Goal: Use online tool/utility: Utilize a website feature to perform a specific function

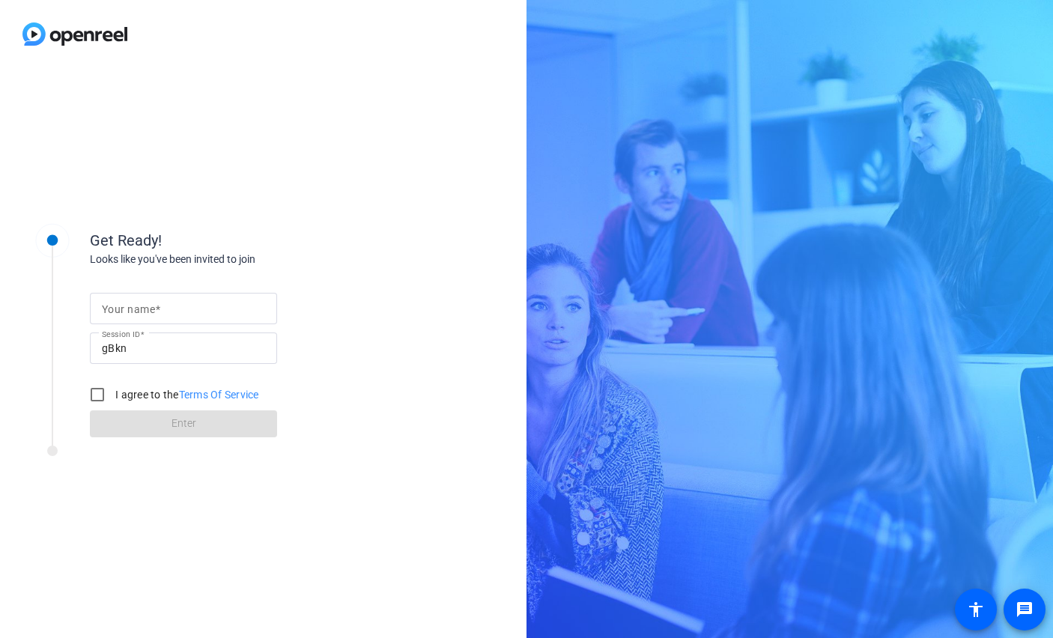
click at [187, 302] on input "Your name" at bounding box center [183, 309] width 163 height 18
type input "Katy"
click at [100, 392] on input "I agree to the Terms Of Service" at bounding box center [97, 395] width 30 height 30
checkbox input "true"
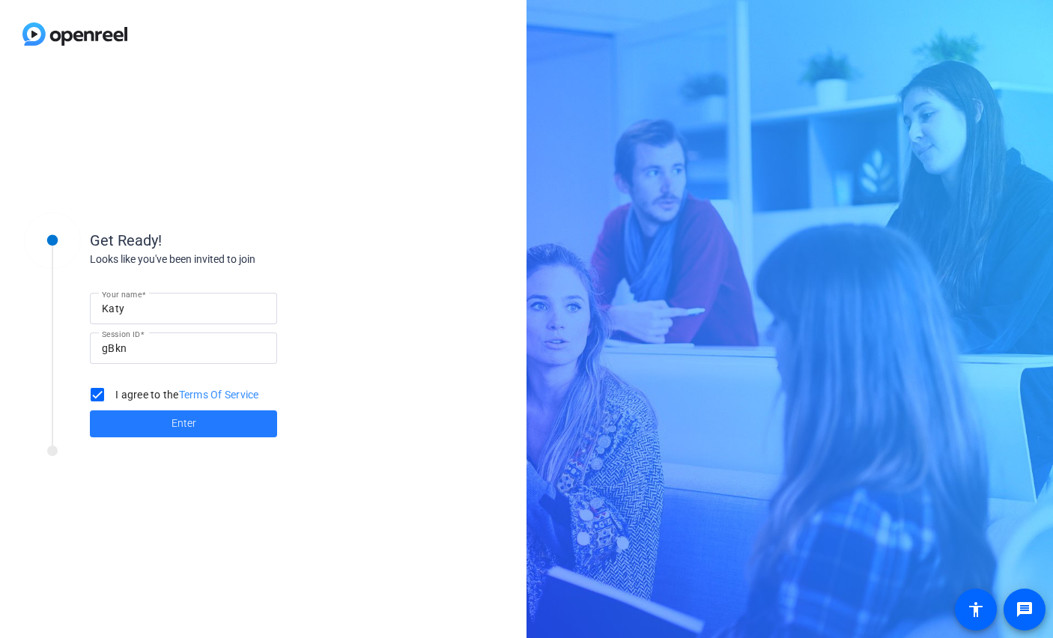
click at [145, 425] on span at bounding box center [183, 424] width 187 height 36
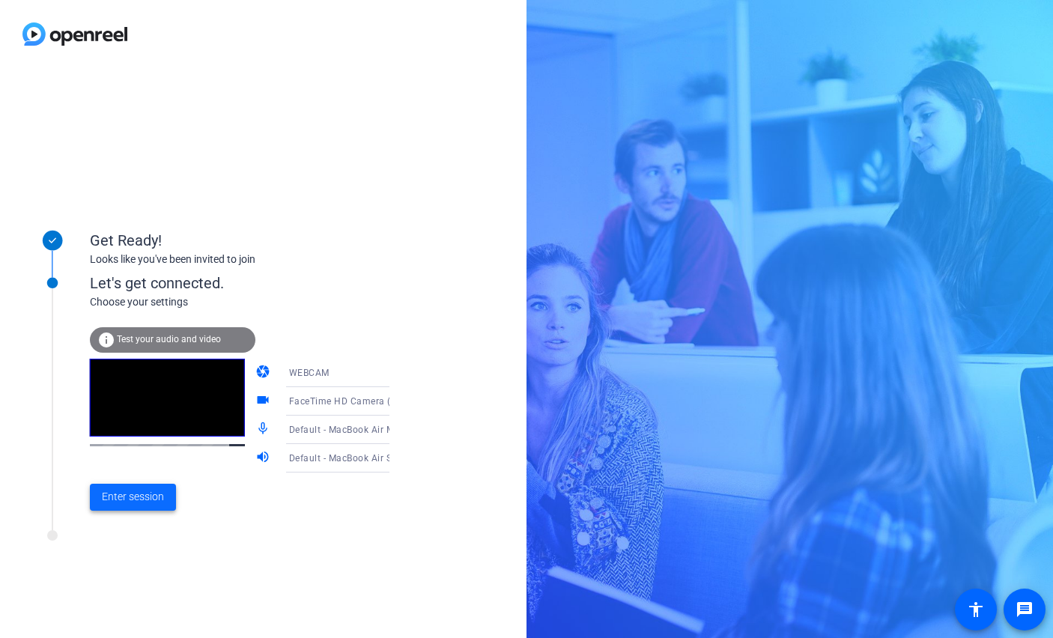
click at [139, 493] on span "Enter session" at bounding box center [133, 497] width 62 height 16
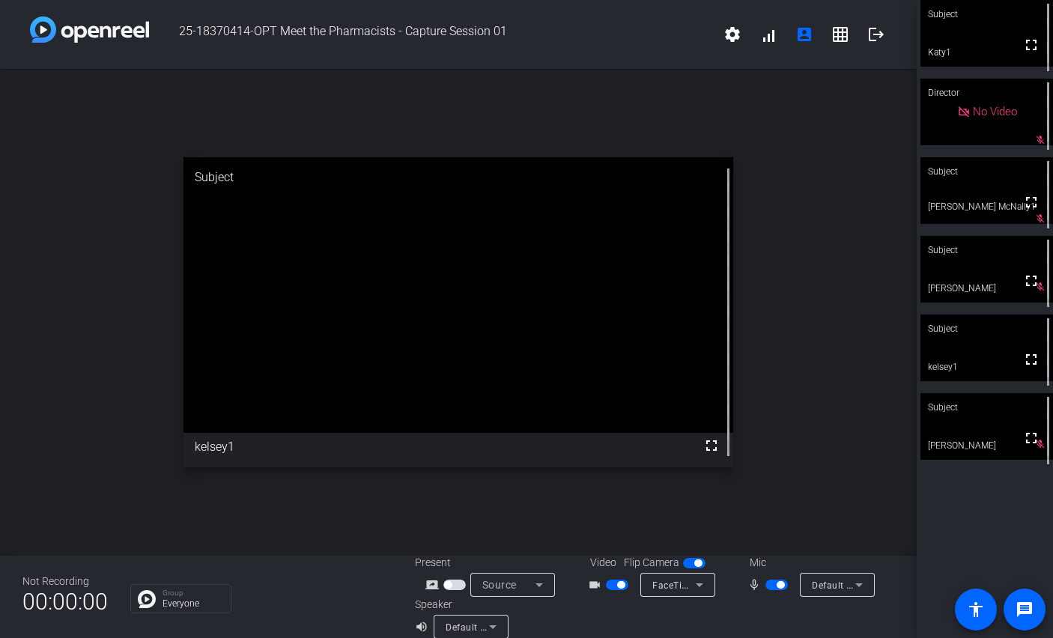
click at [779, 586] on span "button" at bounding box center [780, 584] width 7 height 7
click at [779, 586] on span "button" at bounding box center [776, 585] width 22 height 10
click at [779, 586] on span "button" at bounding box center [780, 584] width 7 height 7
click at [779, 586] on span "button" at bounding box center [776, 585] width 22 height 10
click at [779, 586] on span "button" at bounding box center [780, 584] width 7 height 7
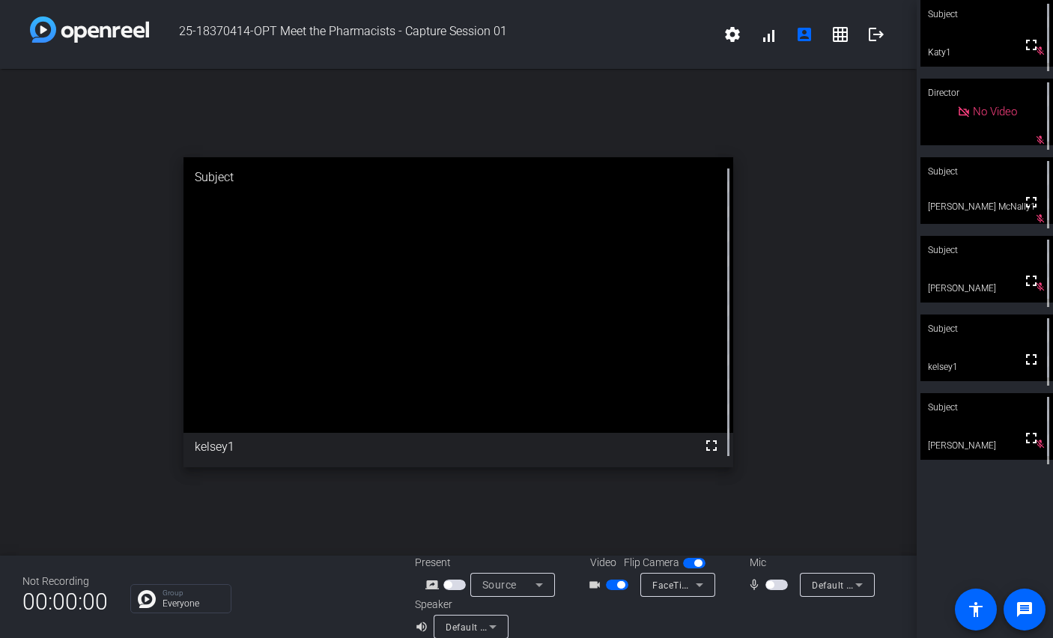
click at [779, 586] on span "button" at bounding box center [776, 585] width 22 height 10
click at [779, 586] on span "button" at bounding box center [780, 584] width 7 height 7
click at [779, 586] on span "button" at bounding box center [776, 585] width 22 height 10
click at [779, 586] on span "button" at bounding box center [780, 584] width 7 height 7
click at [779, 586] on span "button" at bounding box center [776, 585] width 22 height 10
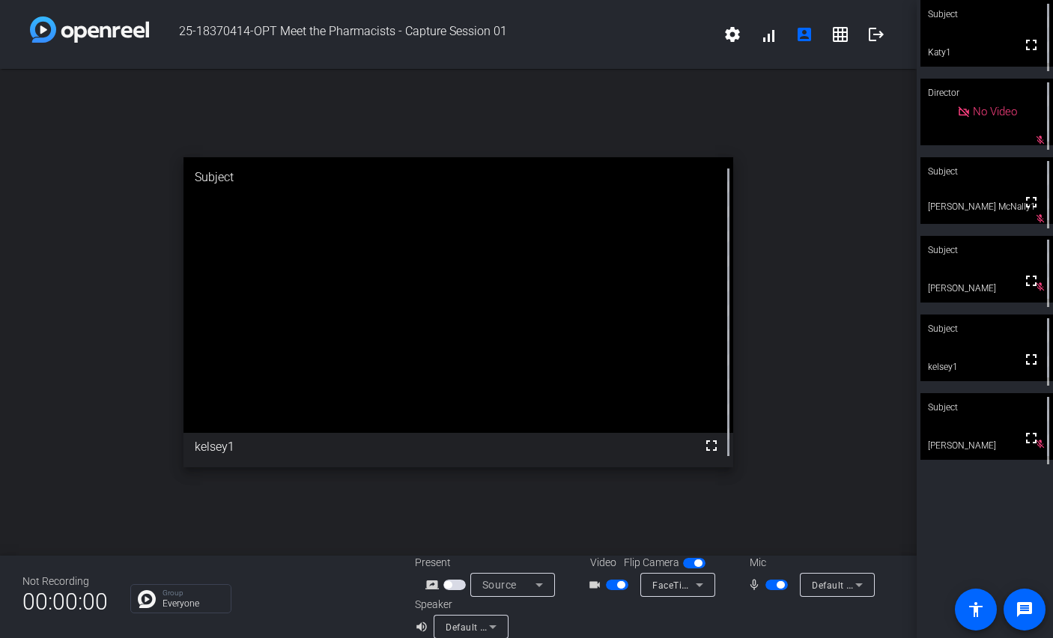
click at [779, 586] on span "button" at bounding box center [780, 584] width 7 height 7
click at [779, 586] on span "button" at bounding box center [776, 585] width 22 height 10
click at [779, 586] on span "button" at bounding box center [780, 584] width 7 height 7
click at [779, 586] on span "button" at bounding box center [776, 585] width 22 height 10
click at [779, 586] on span "button" at bounding box center [780, 584] width 7 height 7
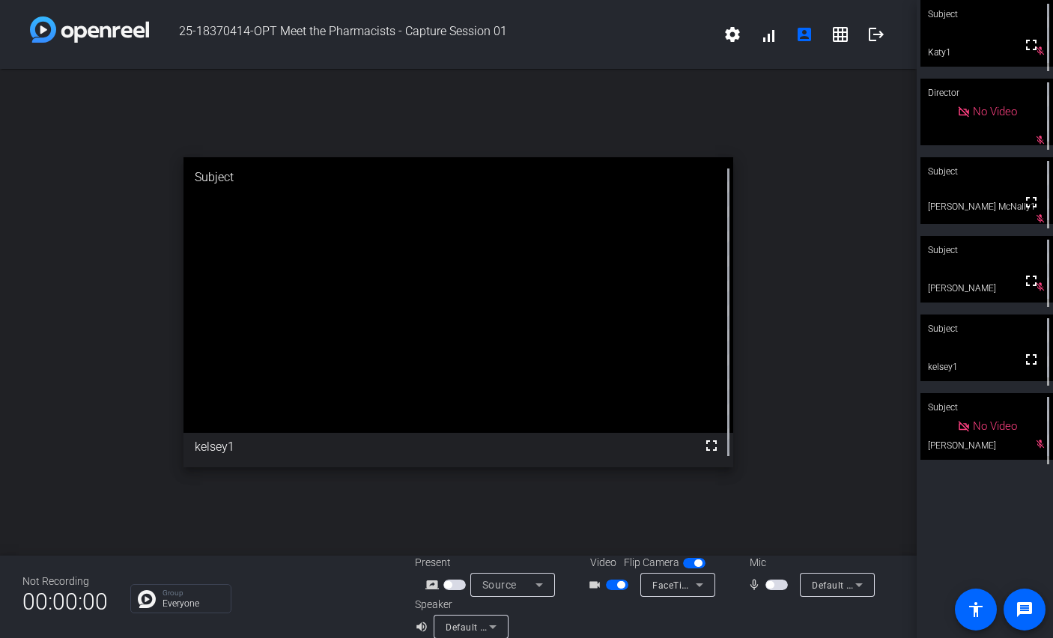
click at [777, 592] on div "mic_none" at bounding box center [773, 585] width 52 height 18
click at [772, 586] on span "button" at bounding box center [769, 584] width 7 height 7
click at [772, 586] on span "button" at bounding box center [776, 585] width 22 height 10
click at [772, 583] on span "button" at bounding box center [769, 584] width 7 height 7
click at [772, 583] on span "button" at bounding box center [776, 585] width 22 height 10
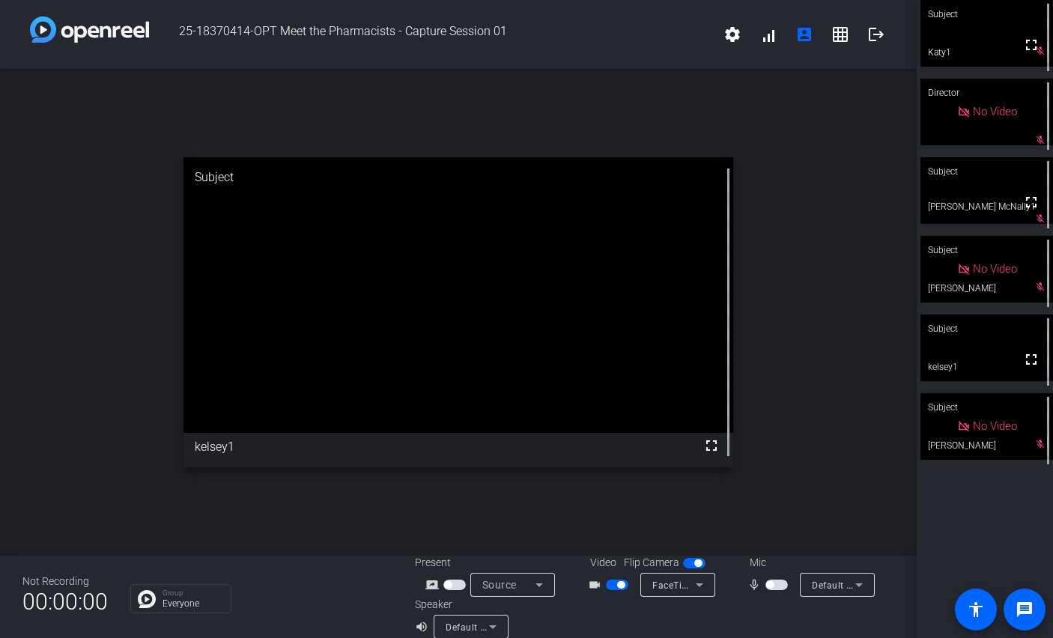
click at [772, 583] on span "button" at bounding box center [769, 584] width 7 height 7
click at [772, 583] on span "button" at bounding box center [776, 585] width 22 height 10
click at [772, 583] on span "button" at bounding box center [769, 584] width 7 height 7
click at [772, 583] on span "button" at bounding box center [776, 585] width 22 height 10
click at [772, 583] on span "button" at bounding box center [769, 584] width 7 height 7
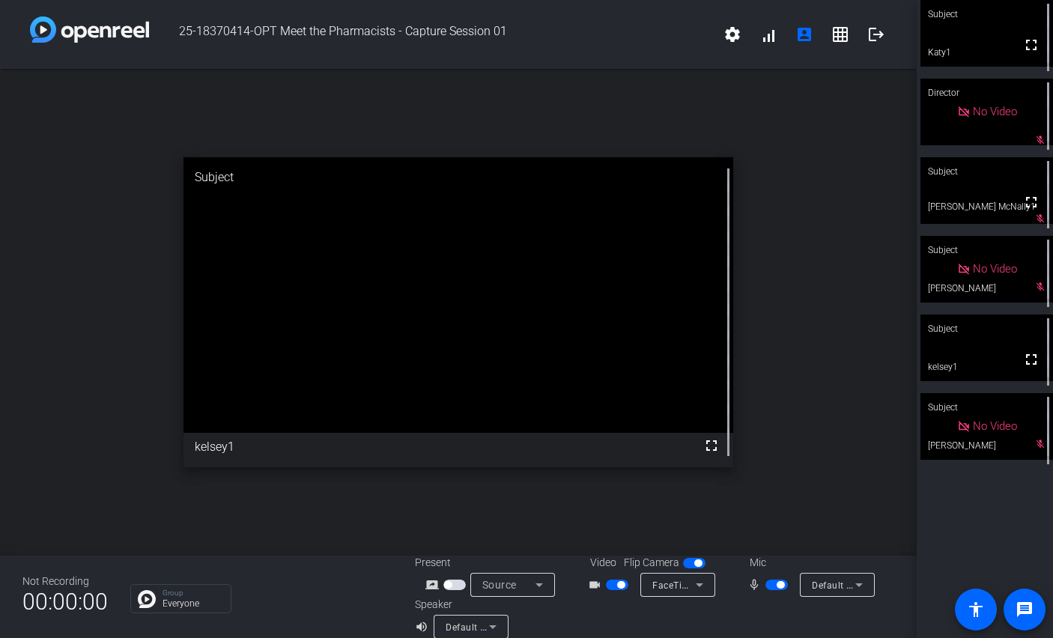
click at [772, 583] on span "button" at bounding box center [776, 585] width 22 height 10
click at [690, 570] on mat-slide-toggle at bounding box center [695, 563] width 25 height 16
click at [687, 562] on span "button" at bounding box center [694, 563] width 22 height 10
click at [687, 562] on span "button" at bounding box center [687, 562] width 7 height 7
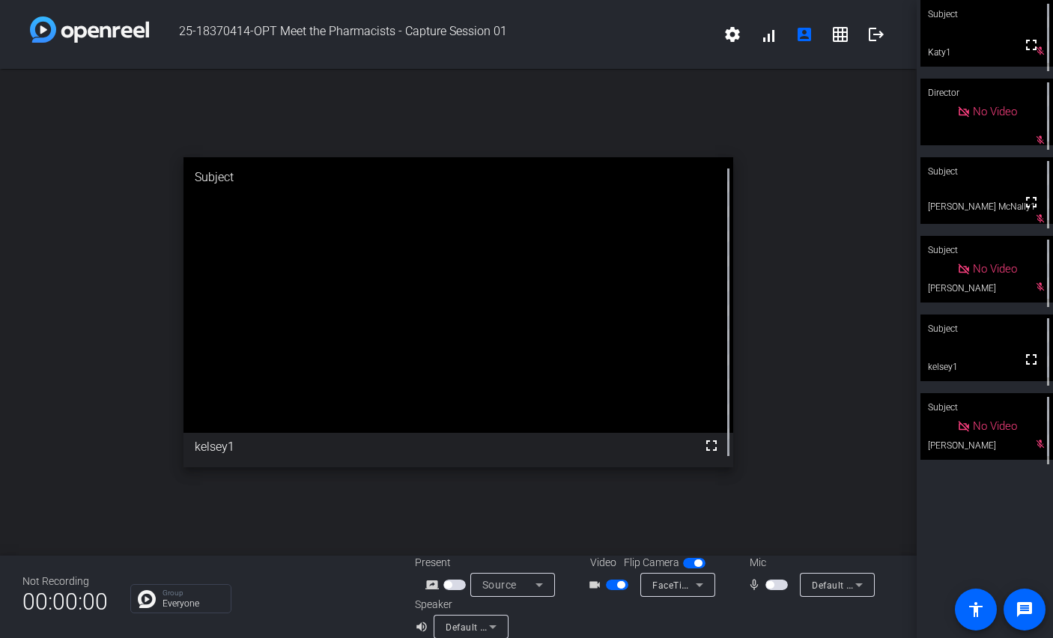
click at [760, 564] on div "Mic" at bounding box center [810, 563] width 150 height 16
click at [695, 559] on span "button" at bounding box center [697, 562] width 7 height 7
click at [766, 561] on div "Mic" at bounding box center [810, 563] width 150 height 16
click at [756, 563] on div "Mic" at bounding box center [810, 563] width 150 height 16
click at [747, 561] on div "Mic" at bounding box center [810, 563] width 150 height 16
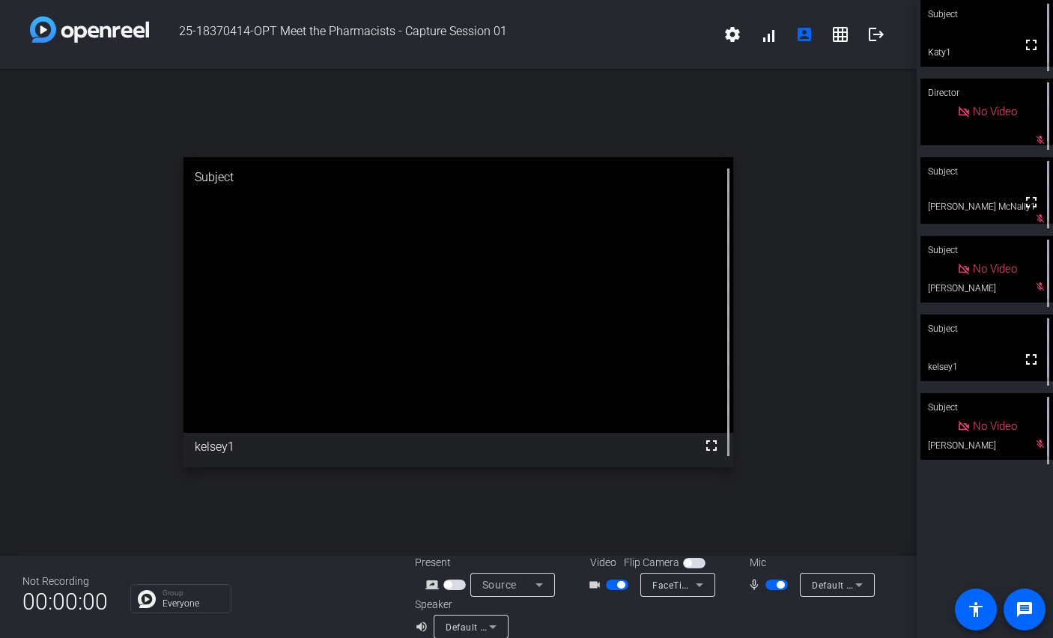
click at [770, 587] on span "button" at bounding box center [776, 585] width 22 height 10
click at [770, 587] on span "button" at bounding box center [769, 584] width 7 height 7
click at [770, 587] on span "button" at bounding box center [776, 585] width 22 height 10
click at [770, 587] on span "button" at bounding box center [769, 584] width 7 height 7
click at [774, 587] on span "button" at bounding box center [776, 585] width 22 height 10
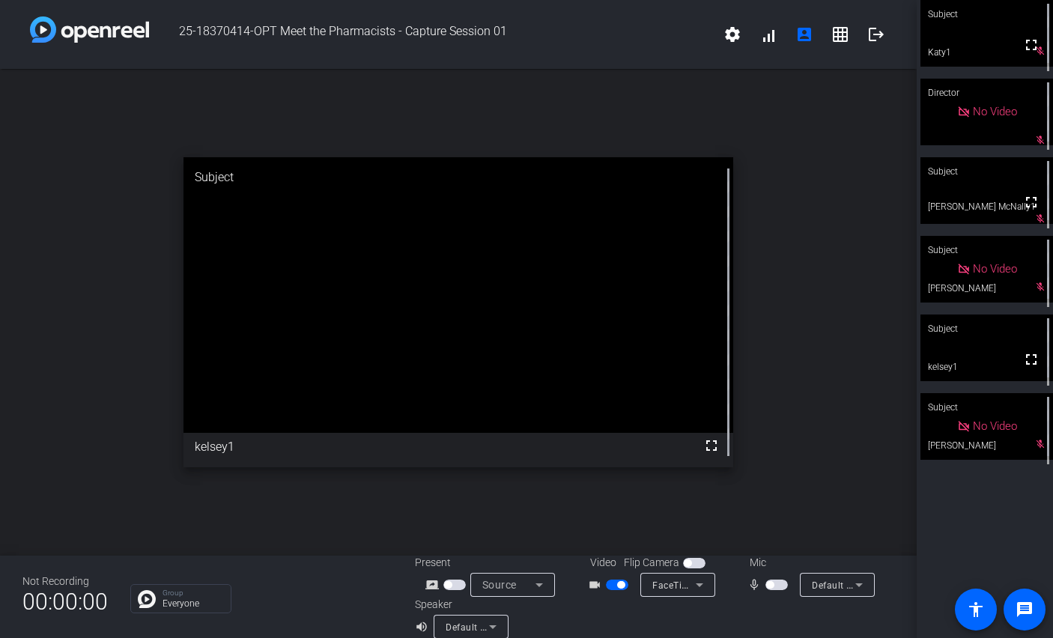
click at [774, 587] on span "button" at bounding box center [776, 585] width 22 height 10
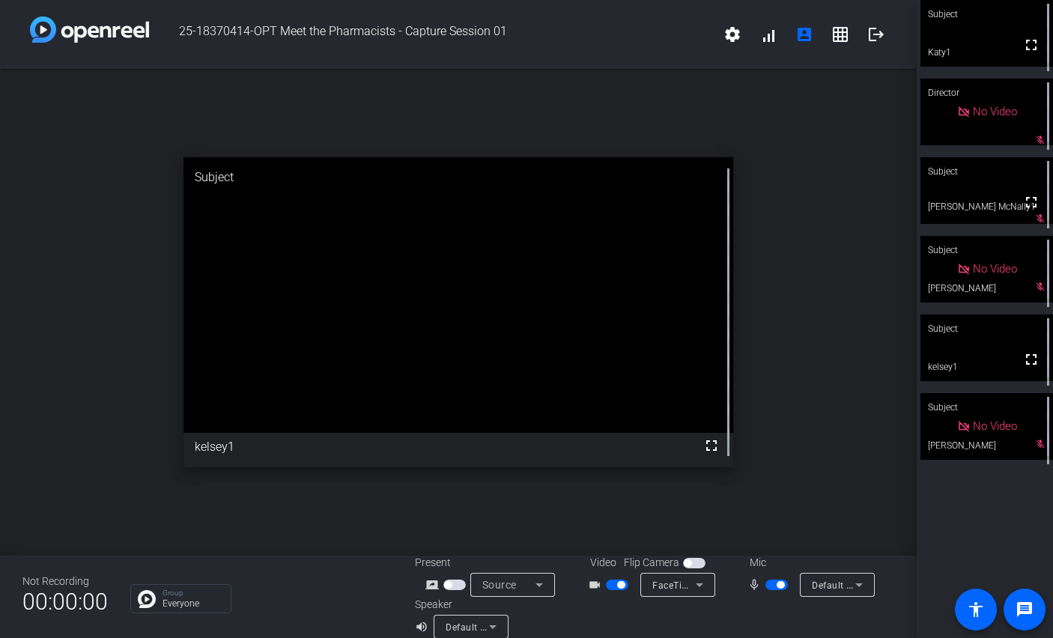
click at [774, 587] on span "button" at bounding box center [776, 585] width 22 height 10
click at [774, 586] on span "button" at bounding box center [776, 585] width 22 height 10
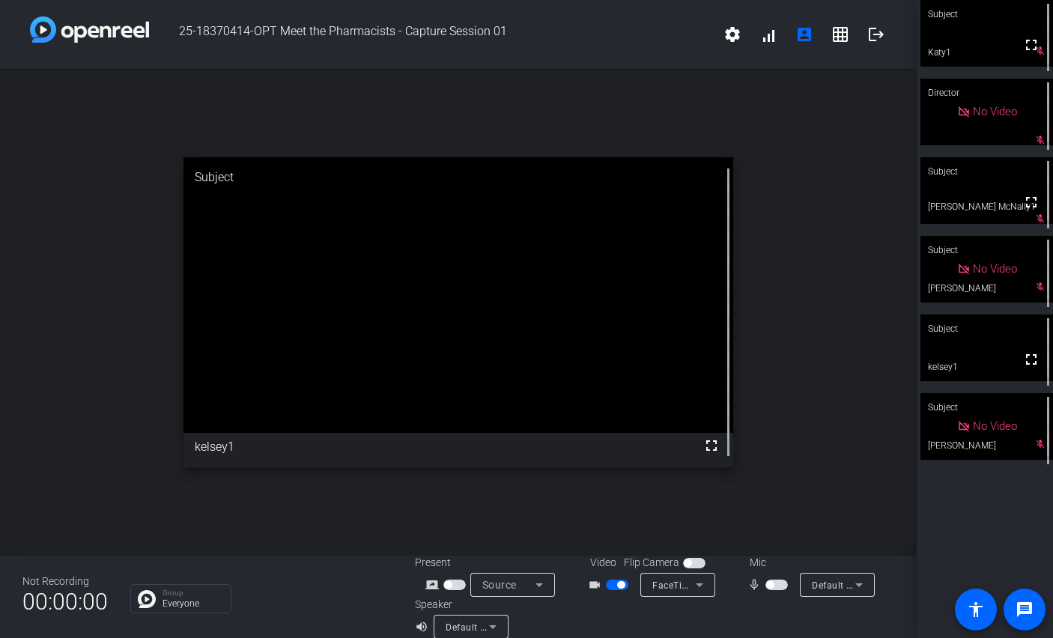
click at [774, 583] on span "button" at bounding box center [776, 585] width 22 height 10
click at [770, 587] on span "button" at bounding box center [769, 584] width 7 height 7
click at [777, 586] on span "button" at bounding box center [780, 584] width 7 height 7
click at [777, 586] on span "button" at bounding box center [776, 585] width 22 height 10
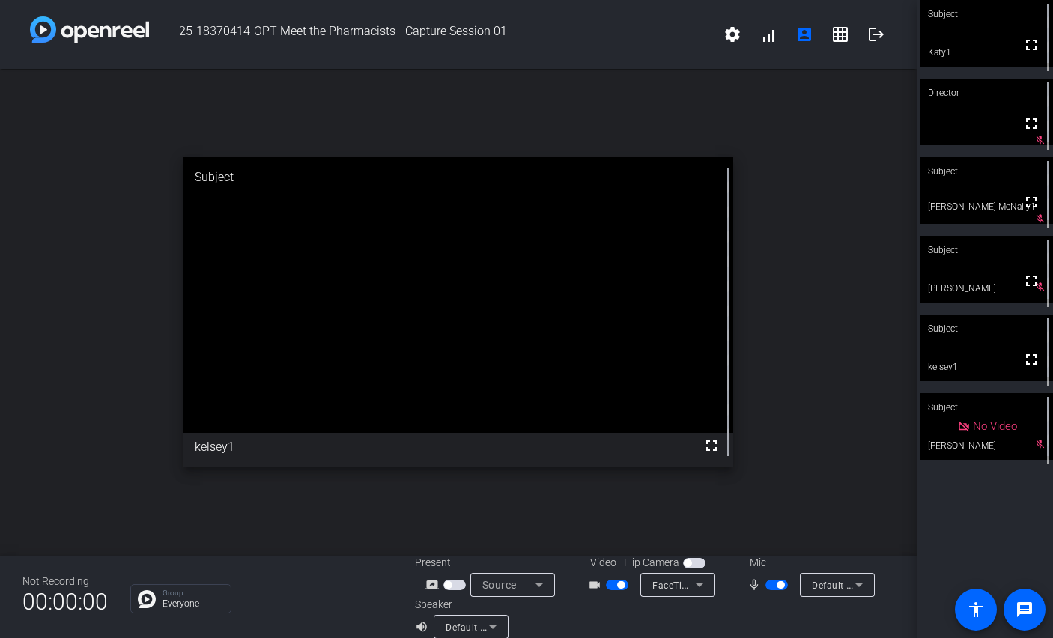
click at [777, 586] on span "button" at bounding box center [780, 584] width 7 height 7
click at [777, 586] on span "button" at bounding box center [776, 585] width 22 height 10
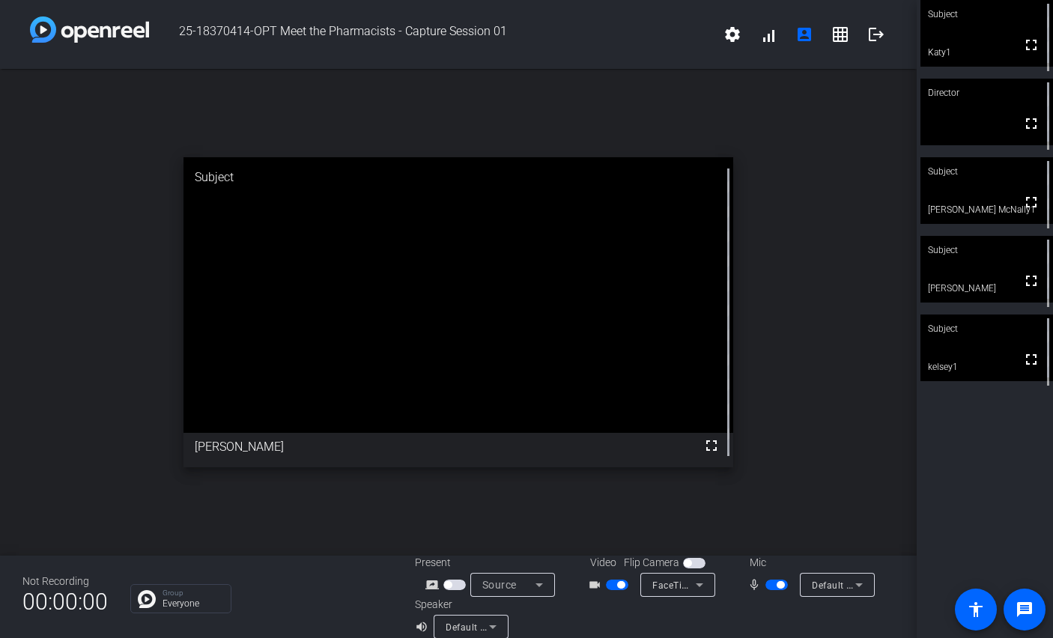
click at [777, 586] on span "button" at bounding box center [780, 584] width 7 height 7
click at [777, 586] on span "button" at bounding box center [776, 585] width 22 height 10
